Goal: Task Accomplishment & Management: Manage account settings

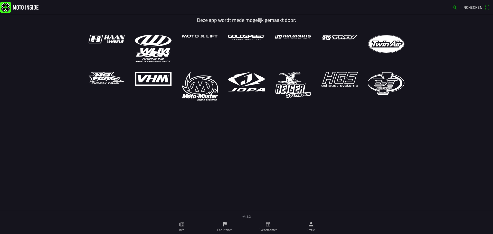
click at [269, 227] on icon "calendar" at bounding box center [268, 224] width 6 height 6
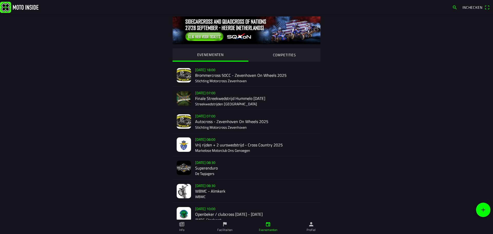
click at [309, 222] on icon "person" at bounding box center [311, 224] width 6 height 6
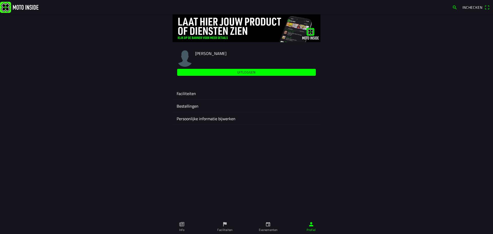
click at [207, 88] on div "Faciliteiten" at bounding box center [246, 93] width 140 height 12
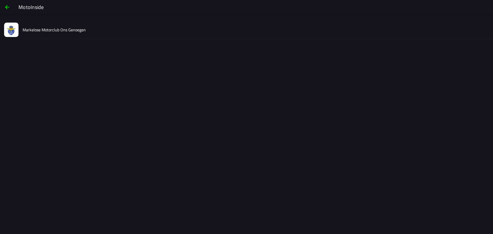
click at [150, 34] on div "Markelose Motorclub Ons Genoegen" at bounding box center [256, 30] width 466 height 18
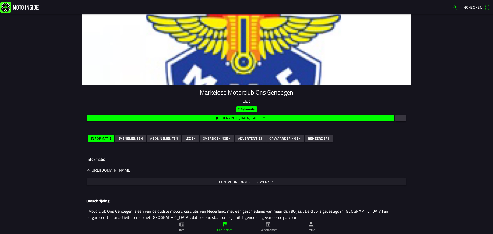
click at [141, 138] on button "Evenementen" at bounding box center [130, 138] width 31 height 7
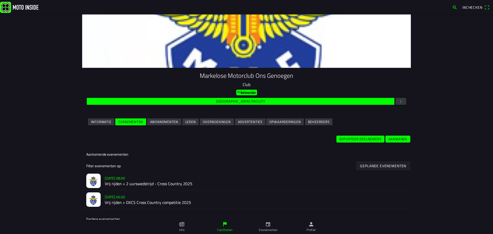
scroll to position [26, 0]
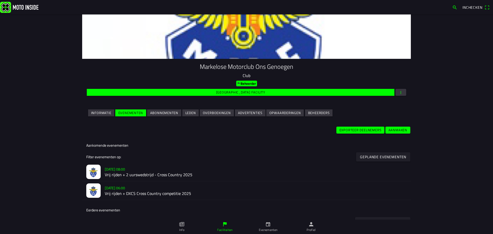
click at [131, 172] on h2 "Vrij rijden + 2 uurswedstrijd - Cross Country 2025" at bounding box center [256, 174] width 302 height 5
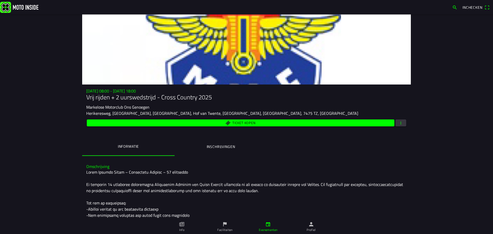
click at [401, 122] on button "button" at bounding box center [400, 122] width 11 height 7
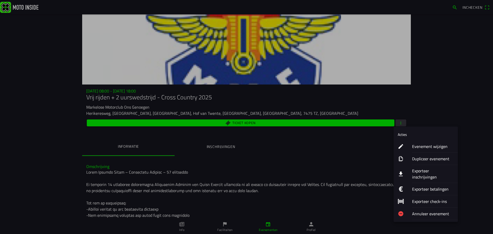
click at [410, 144] on button "Evenement wijzigen" at bounding box center [425, 146] width 64 height 12
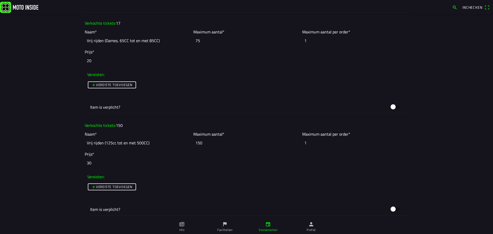
scroll to position [539, 0]
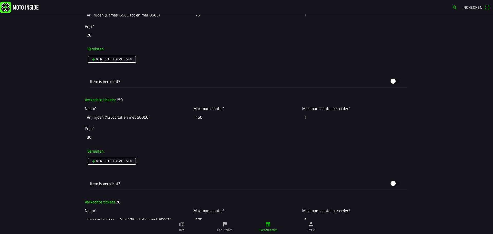
click at [216, 116] on input "150" at bounding box center [246, 116] width 106 height 11
type input "1"
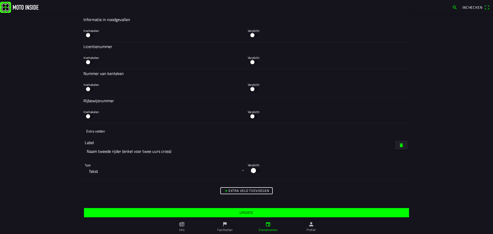
type input "250"
click at [0, 0] on slot "Update" at bounding box center [0, 0] width 0 height 0
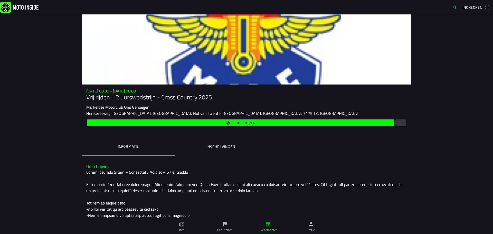
click at [213, 147] on ion-label "Inschrijvingen" at bounding box center [221, 147] width 28 height 6
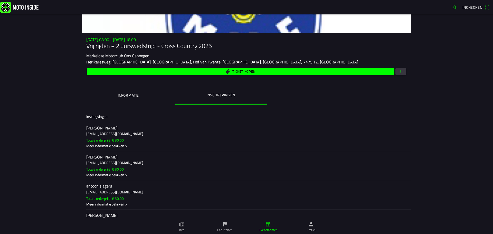
scroll to position [5224, 0]
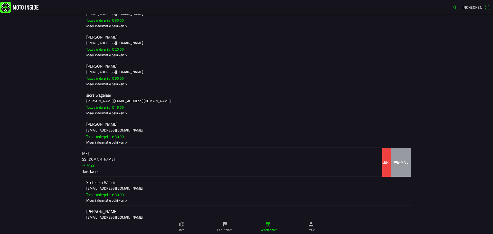
drag, startPoint x: 227, startPoint y: 158, endPoint x: 167, endPoint y: 162, distance: 60.2
click at [167, 162] on ion-item-sliding "[PERSON_NAME] [EMAIL_ADDRESS][DOMAIN_NAME] Totale orderprijs: € 30,00 Meer info…" at bounding box center [246, 161] width 328 height 29
click at [0, 0] on slot "Terug betalen" at bounding box center [0, 0] width 0 height 0
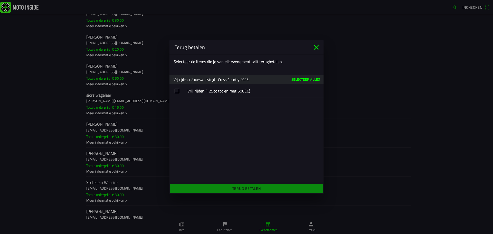
click at [199, 91] on button "button" at bounding box center [246, 91] width 154 height 14
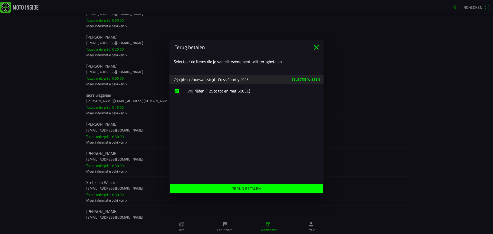
click at [224, 190] on span "Terug betalen" at bounding box center [246, 188] width 145 height 9
